Goal: Find specific page/section: Find specific page/section

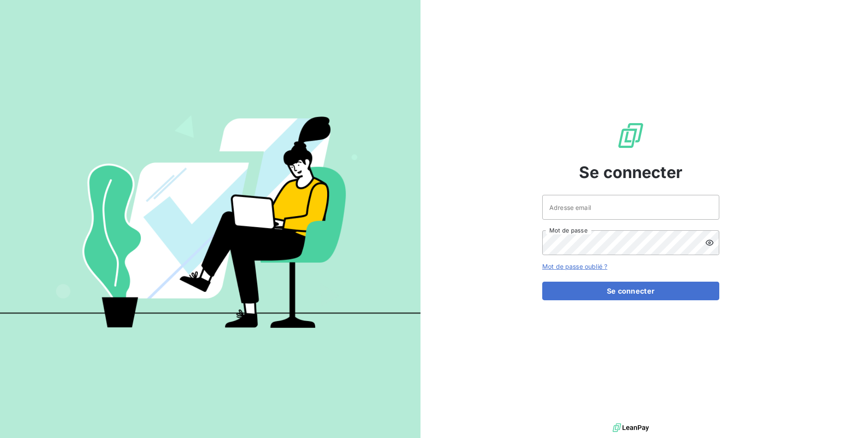
click at [546, 177] on div "Se connecter Adresse email Mot de passe Mot de passe oublié ? Se connecter" at bounding box center [630, 210] width 177 height 421
click at [576, 217] on input "Adresse email" at bounding box center [630, 207] width 177 height 25
type input "[EMAIL_ADDRESS][DOMAIN_NAME]"
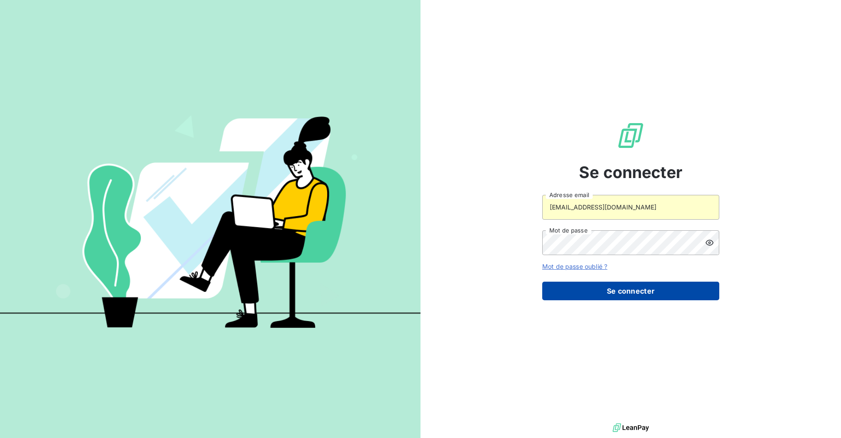
click at [592, 282] on button "Se connecter" at bounding box center [630, 291] width 177 height 19
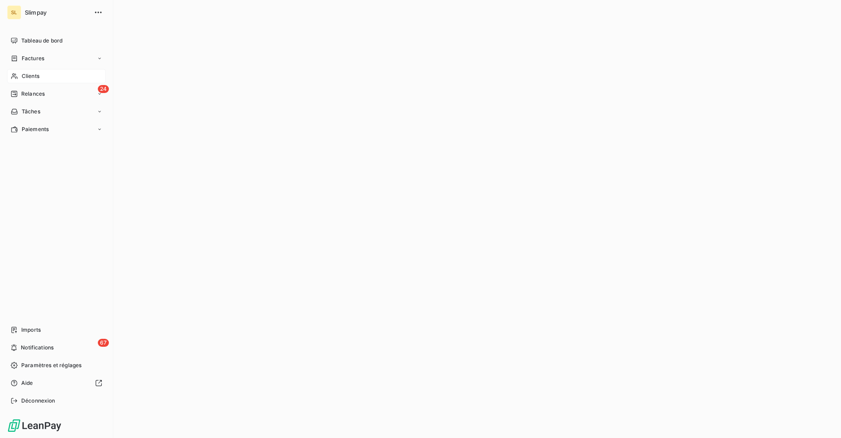
click at [13, 79] on icon at bounding box center [15, 76] width 8 height 7
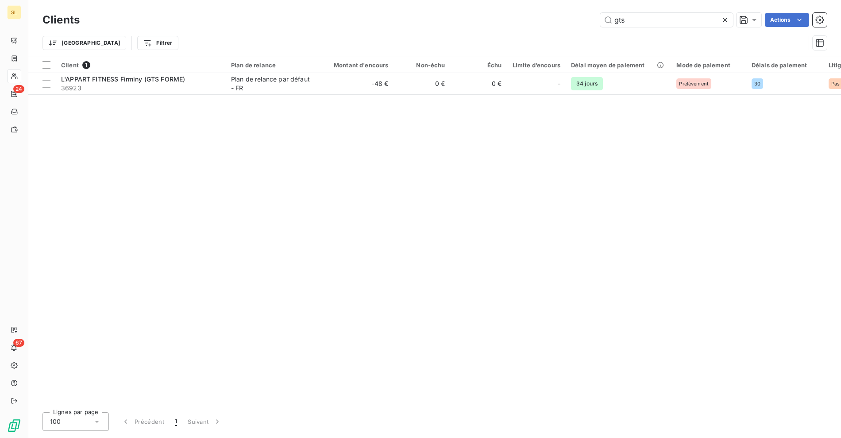
drag, startPoint x: 565, startPoint y: 26, endPoint x: 552, endPoint y: 25, distance: 12.9
click at [552, 25] on div "gts Actions" at bounding box center [458, 20] width 737 height 14
type input "g"
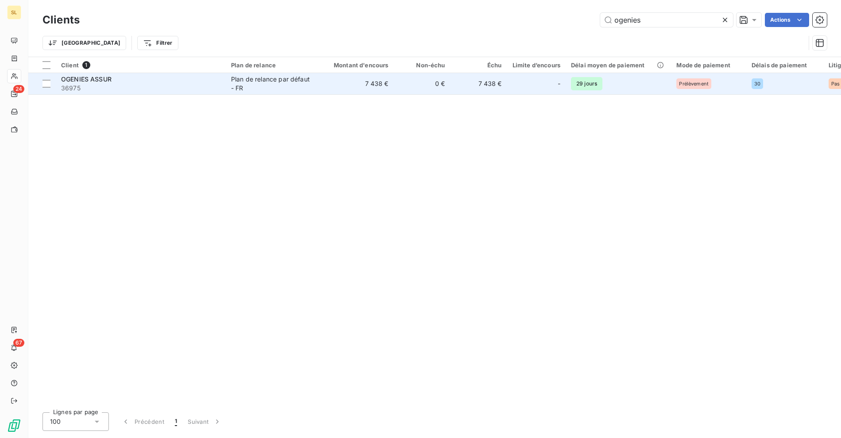
type input "ogenies"
click at [216, 82] on div "OGENIES ASSUR" at bounding box center [140, 79] width 159 height 9
